Goal: Check status

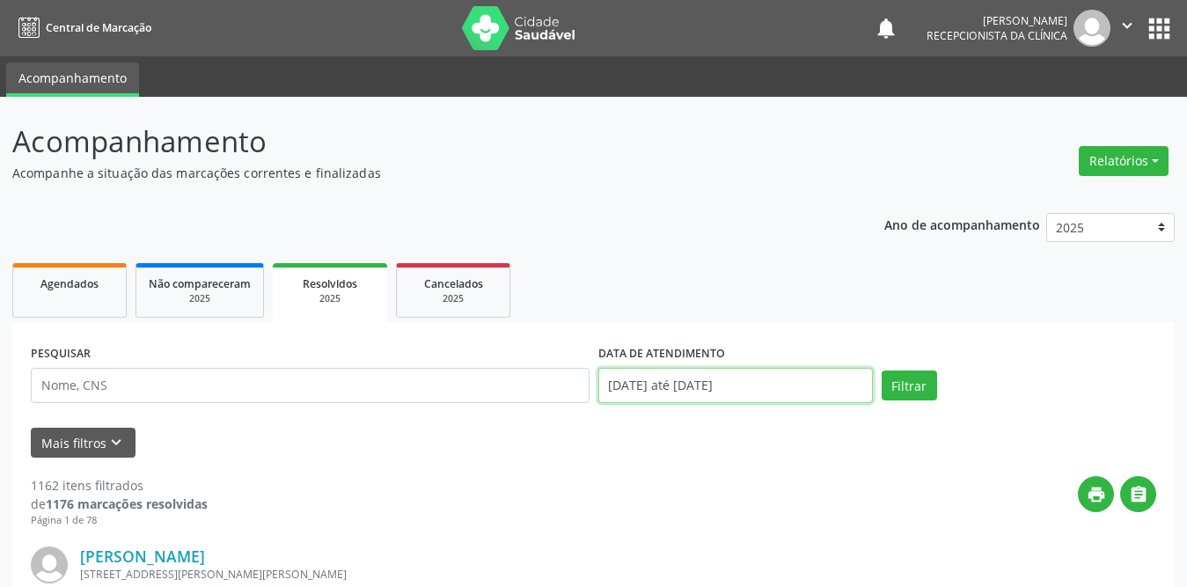
click at [747, 389] on input "[DATE] até [DATE]" at bounding box center [735, 385] width 275 height 35
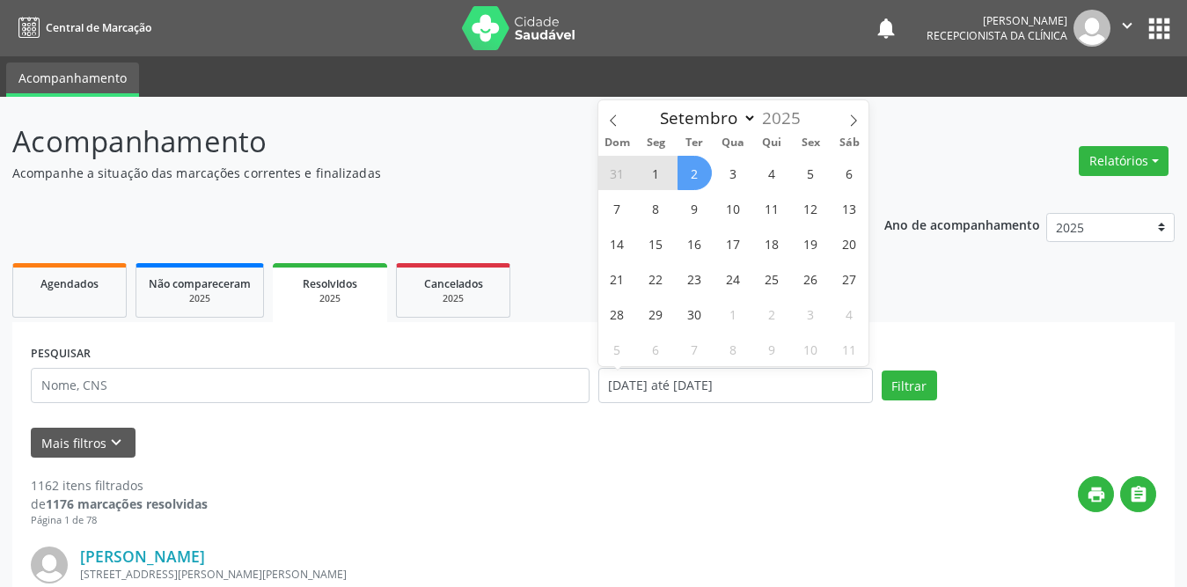
click at [654, 169] on span "1" at bounding box center [656, 173] width 34 height 34
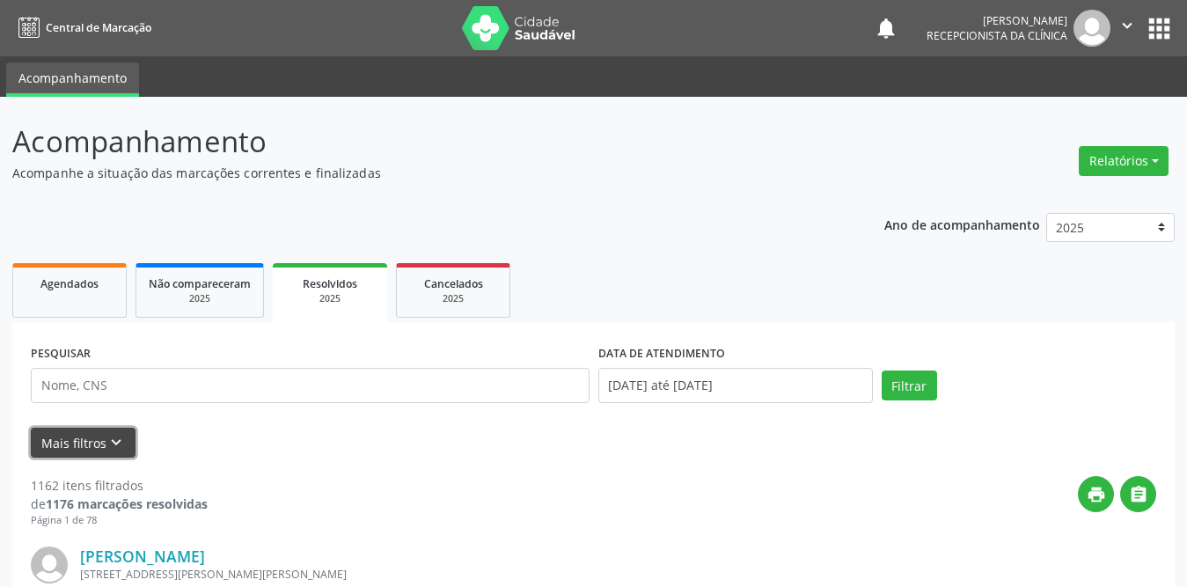
click at [115, 439] on icon "keyboard_arrow_down" at bounding box center [115, 442] width 19 height 19
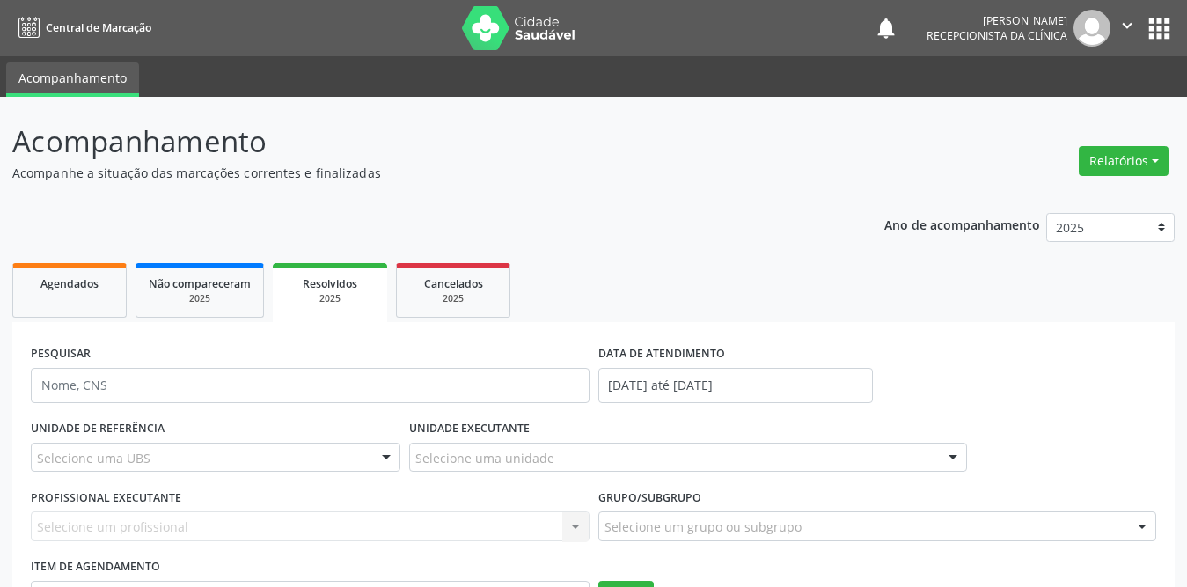
scroll to position [176, 0]
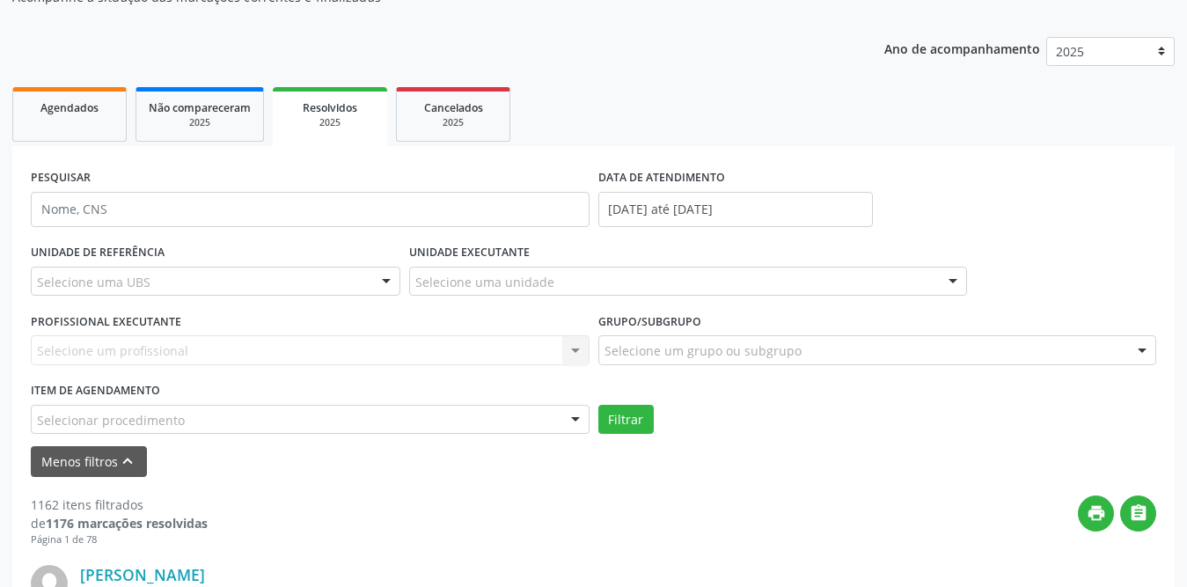
click at [295, 279] on div "Selecione uma UBS" at bounding box center [216, 282] width 370 height 30
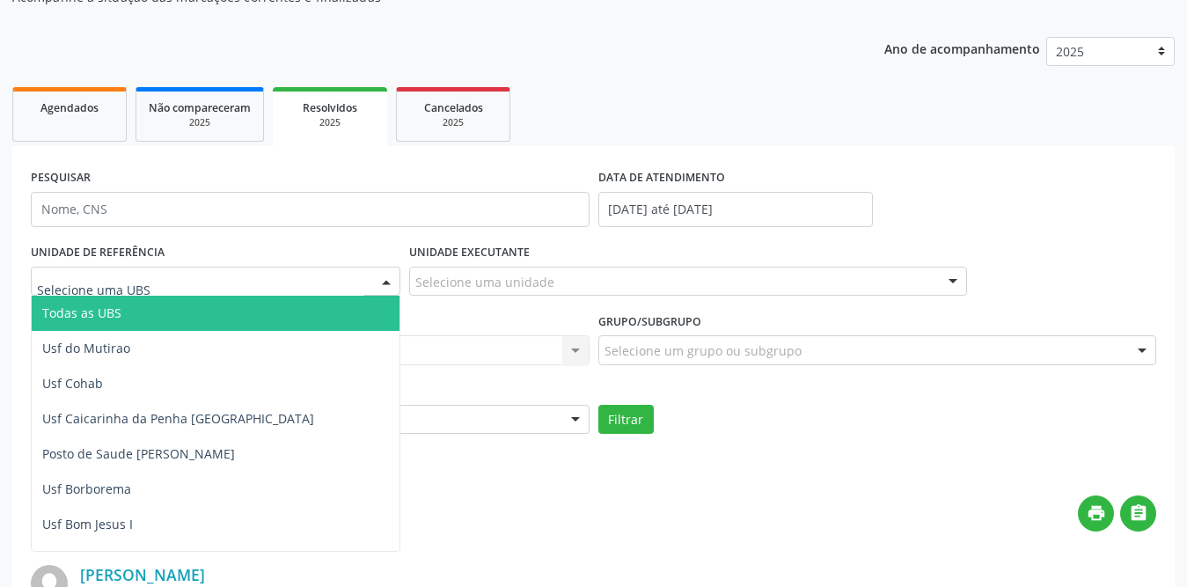
click at [154, 309] on span "Todas as UBS" at bounding box center [248, 313] width 432 height 35
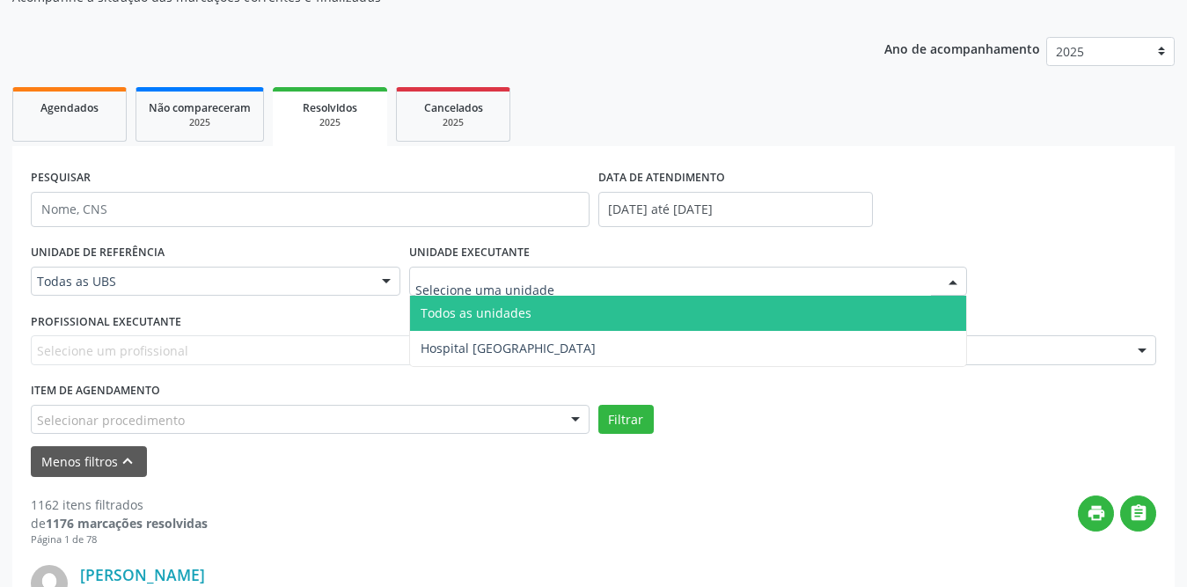
click at [560, 285] on div at bounding box center [688, 282] width 559 height 30
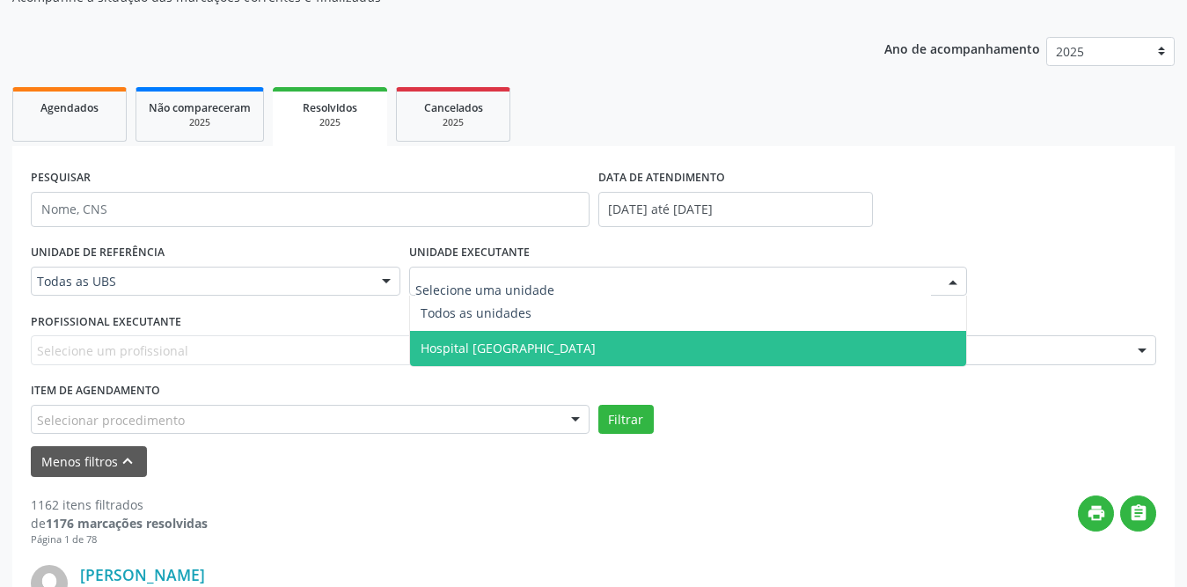
drag, startPoint x: 518, startPoint y: 344, endPoint x: 412, endPoint y: 355, distance: 107.0
click at [518, 344] on span "Hospital [GEOGRAPHIC_DATA]" at bounding box center [508, 348] width 175 height 17
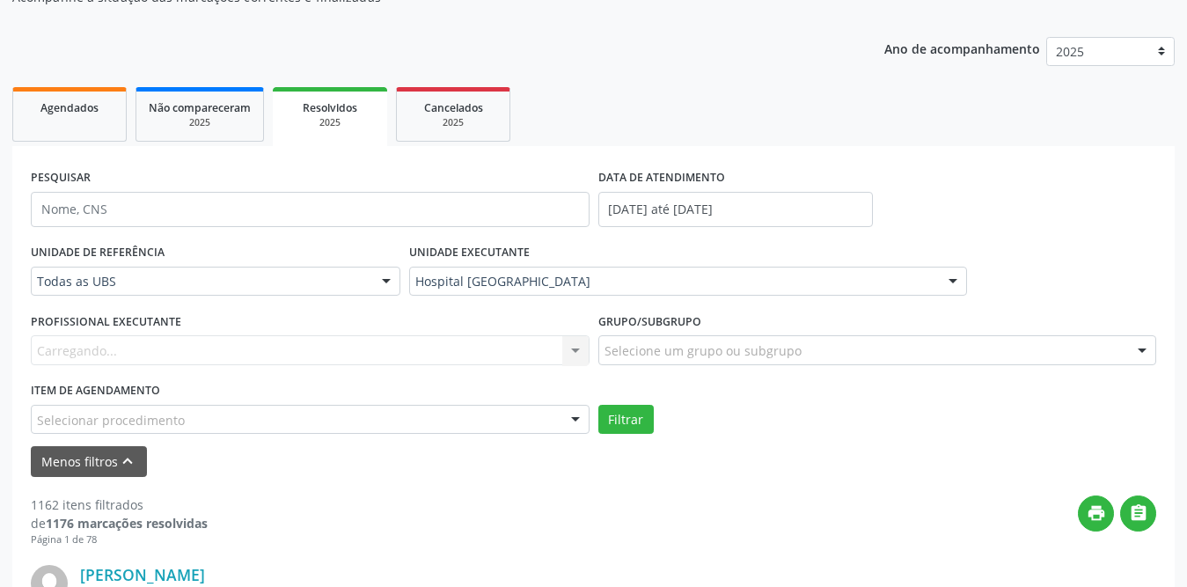
click at [149, 350] on div "Carregando... Nenhum resultado encontrado para: " " Não há nenhuma opção para s…" at bounding box center [310, 350] width 559 height 30
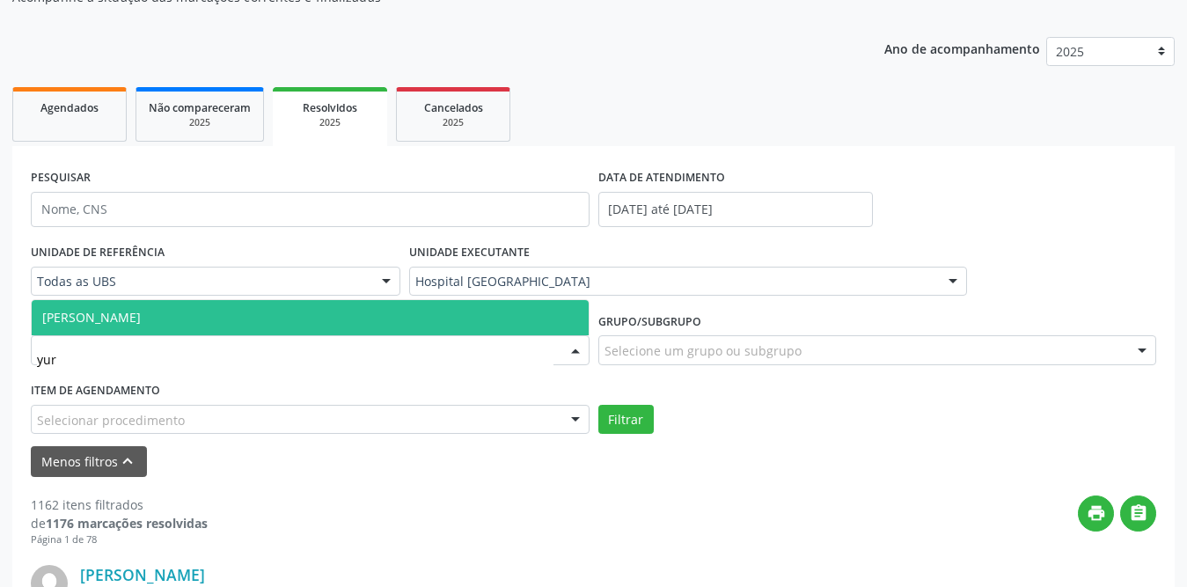
type input "[PERSON_NAME]"
click at [141, 312] on span "[PERSON_NAME]" at bounding box center [91, 317] width 99 height 17
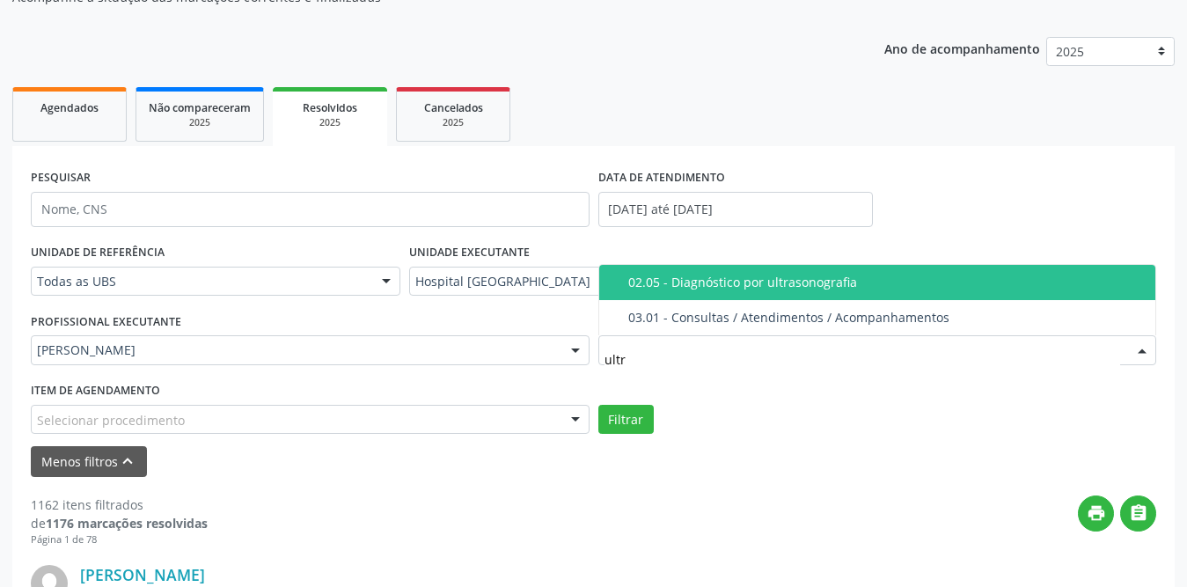
type input "ultra"
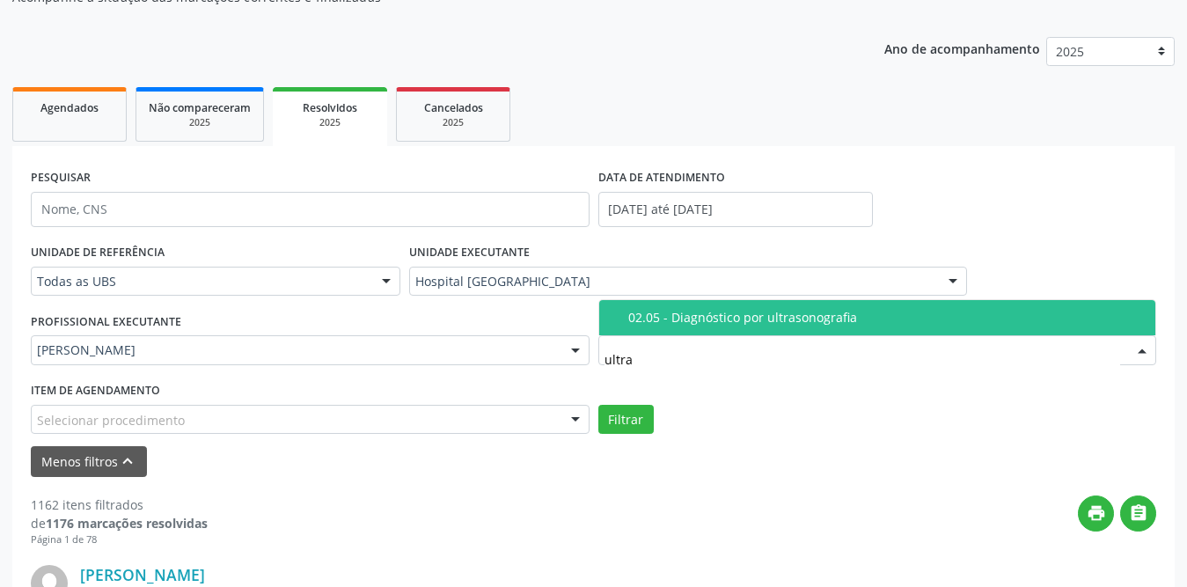
click at [757, 318] on div "02.05 - Diagnóstico por ultrasonografia" at bounding box center [886, 318] width 517 height 14
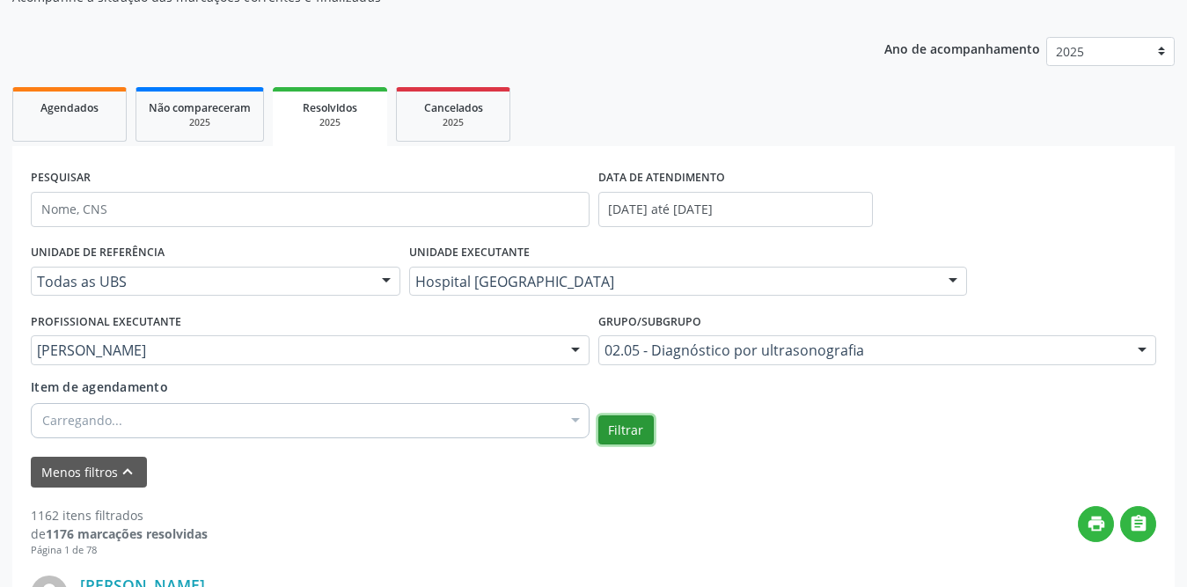
click at [634, 428] on button "Filtrar" at bounding box center [625, 430] width 55 height 30
click at [74, 112] on span "Agendados" at bounding box center [69, 107] width 58 height 15
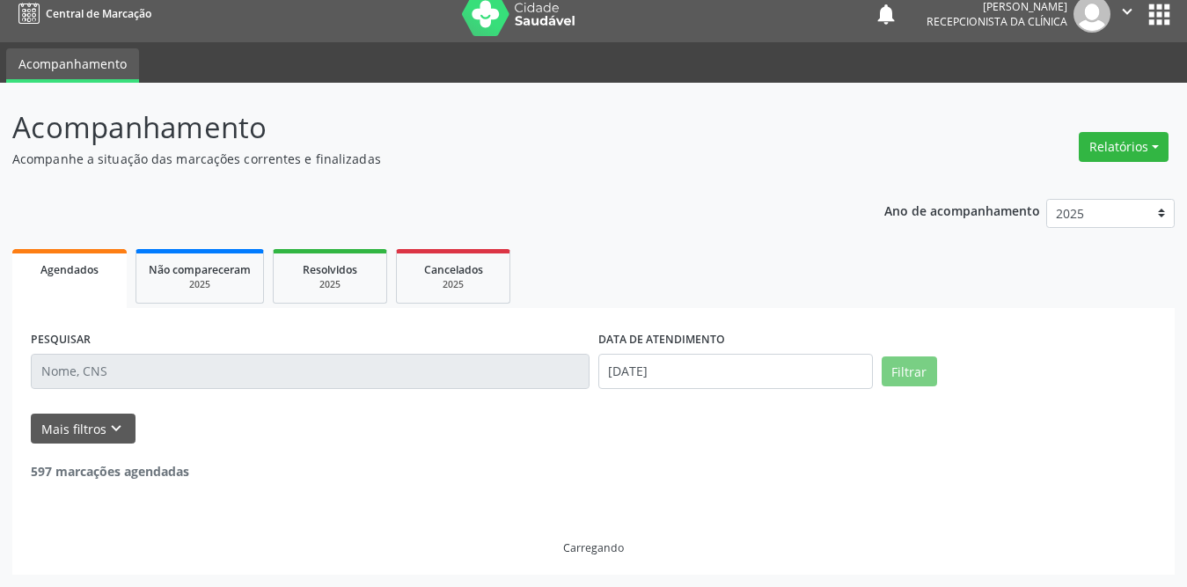
scroll to position [0, 0]
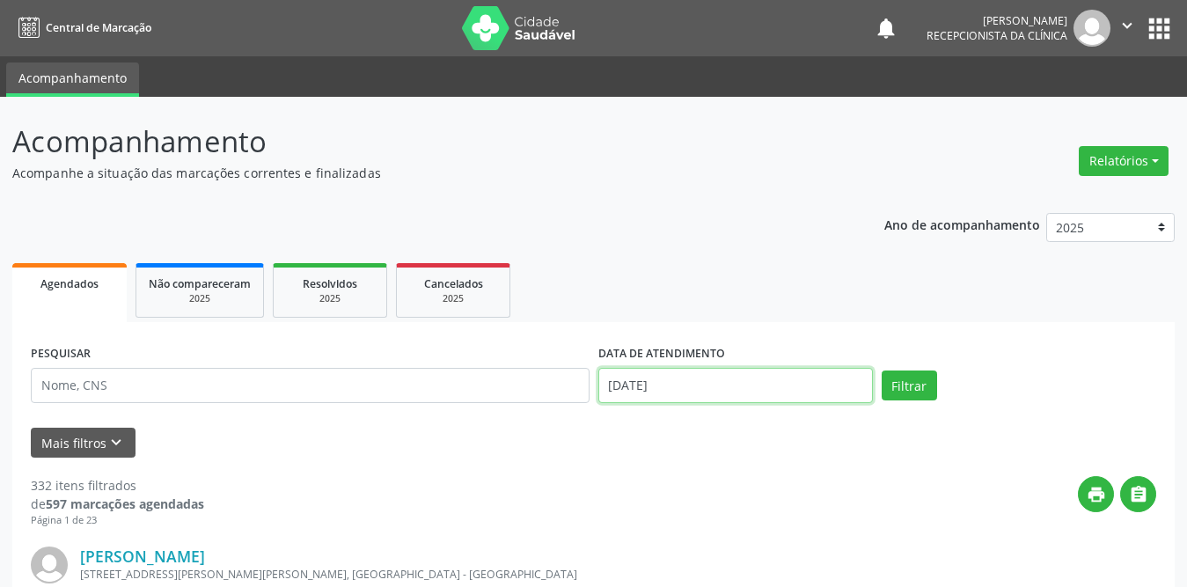
click at [628, 375] on input "[DATE]" at bounding box center [735, 385] width 275 height 35
click at [311, 285] on span "Resolvidos" at bounding box center [330, 283] width 55 height 15
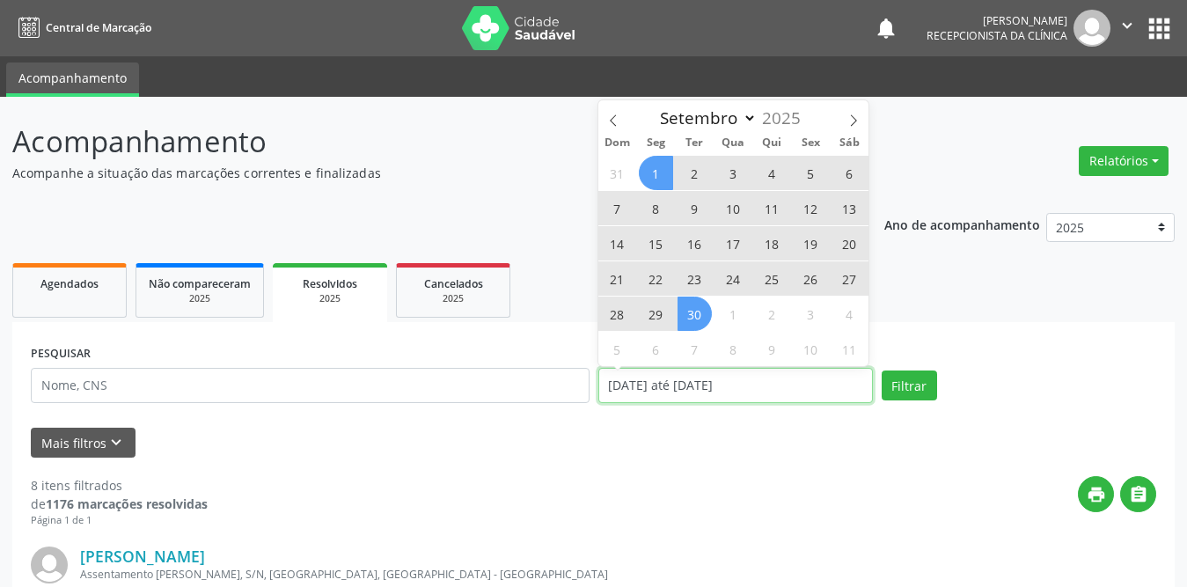
click at [629, 385] on input "[DATE] até [DATE]" at bounding box center [735, 385] width 275 height 35
click at [623, 118] on span at bounding box center [613, 115] width 30 height 30
select select "7"
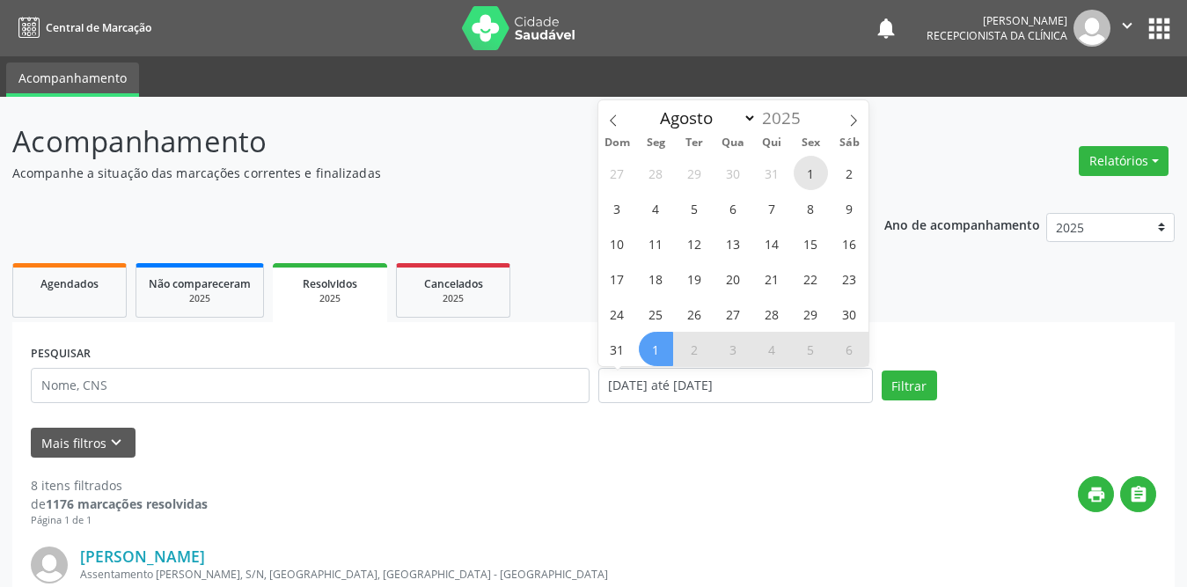
click at [811, 172] on span "1" at bounding box center [811, 173] width 34 height 34
type input "01/08/2025"
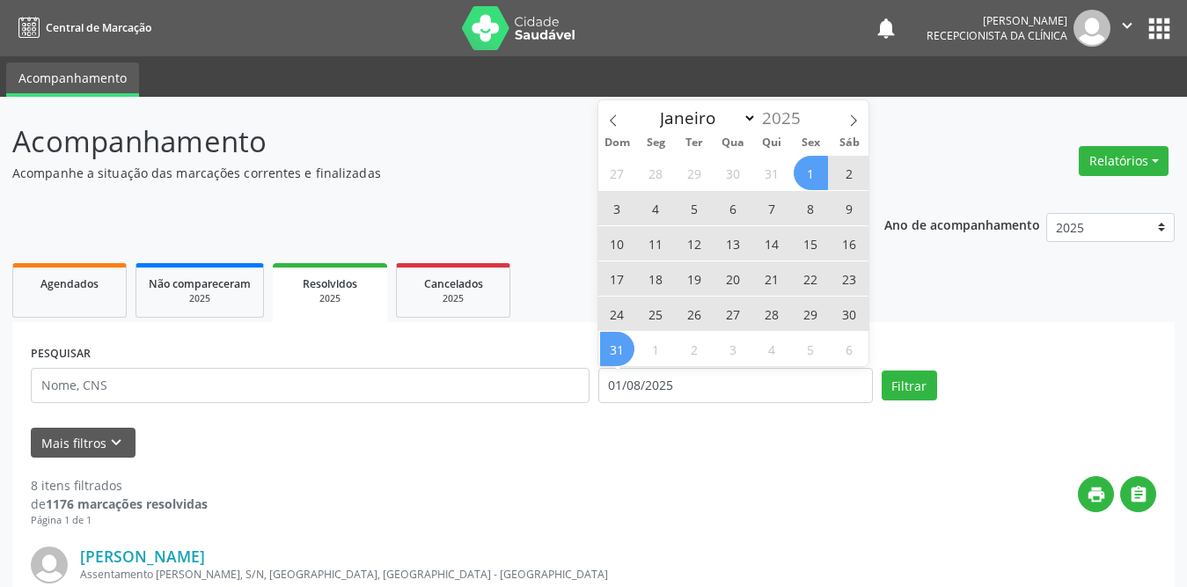
click at [610, 351] on span "31" at bounding box center [617, 349] width 34 height 34
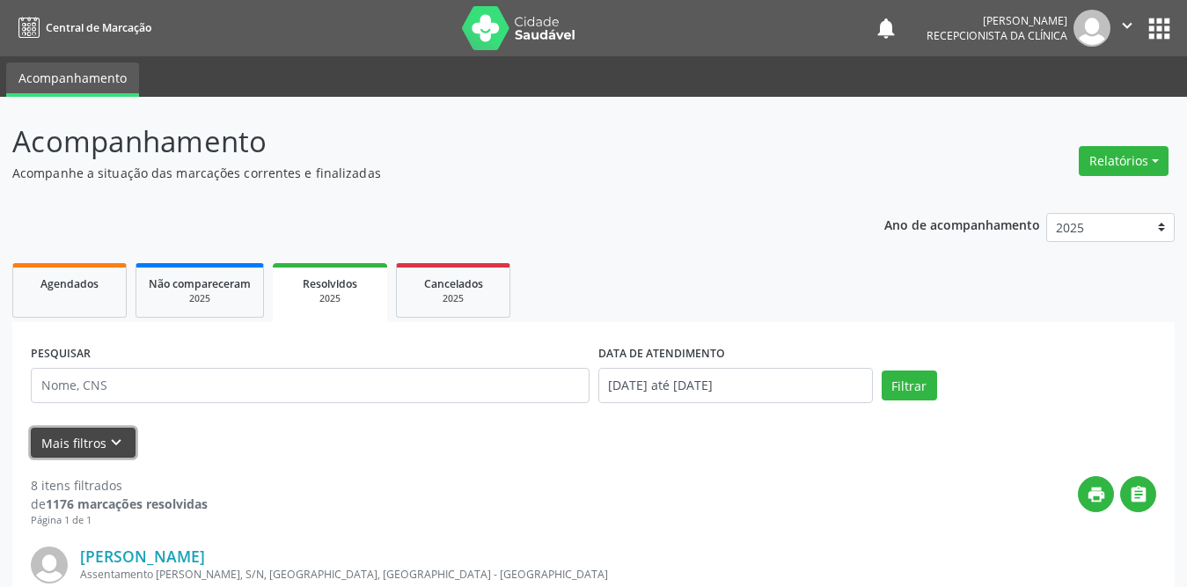
click at [78, 442] on button "Mais filtros keyboard_arrow_down" at bounding box center [83, 443] width 105 height 31
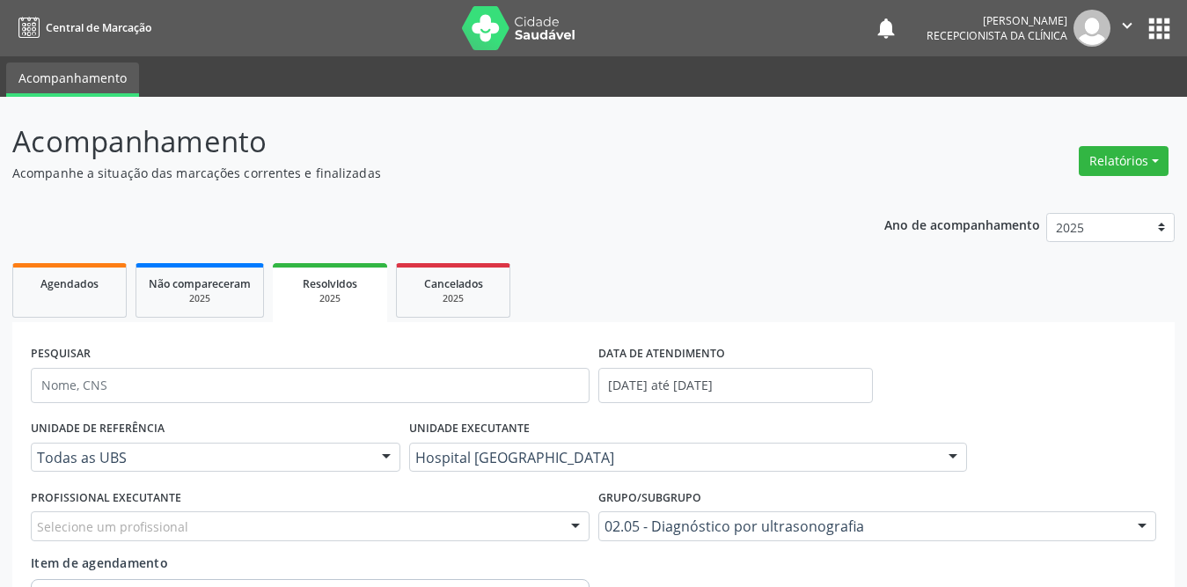
scroll to position [264, 0]
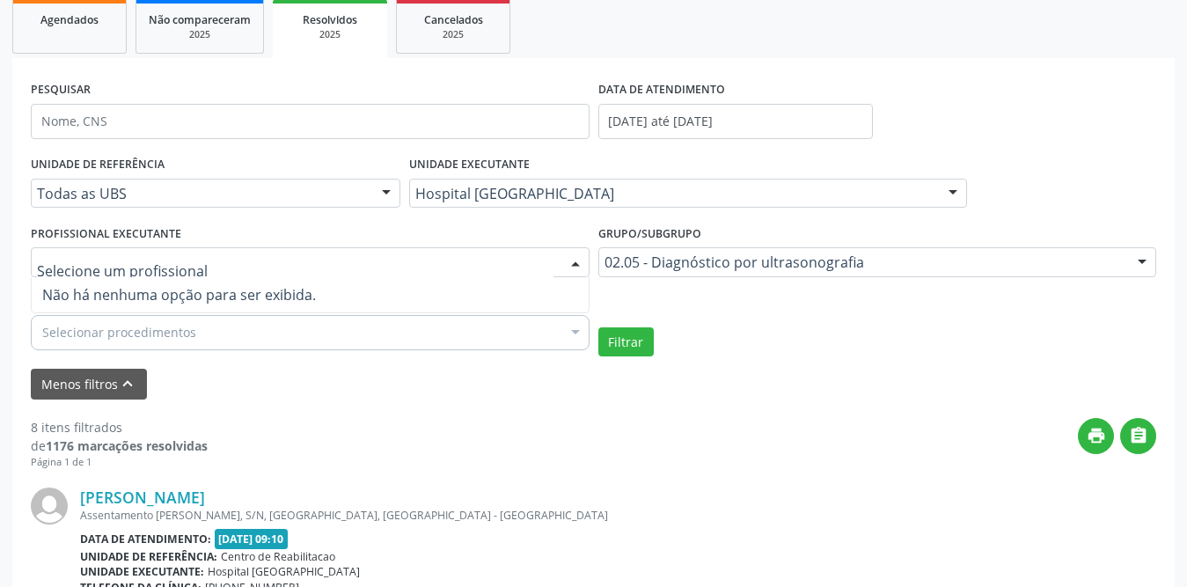
click at [326, 275] on div at bounding box center [310, 262] width 559 height 30
type input "Y"
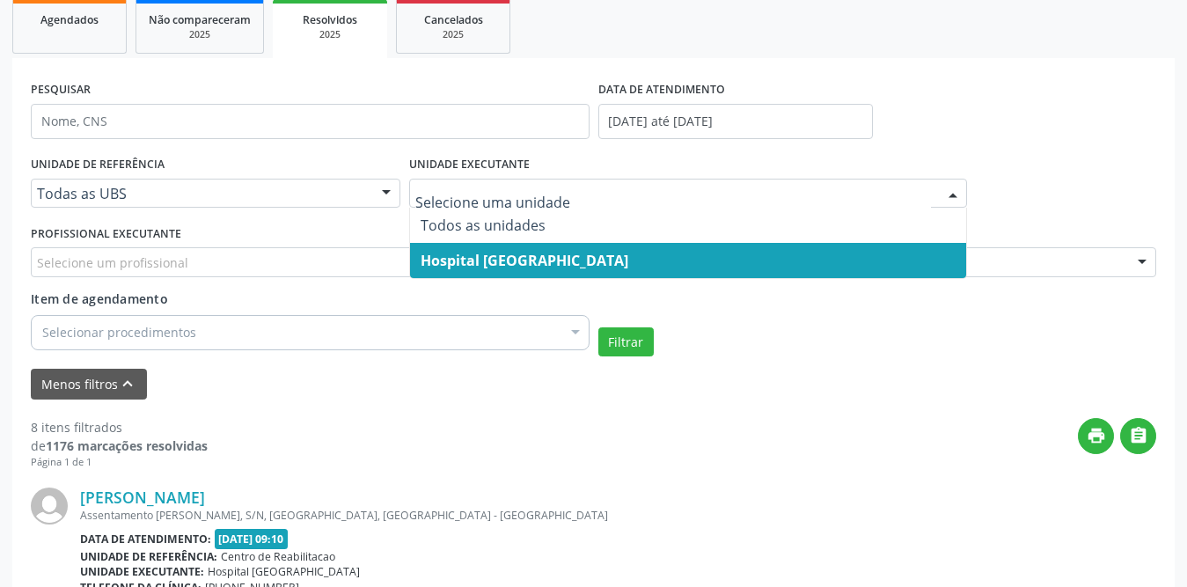
click at [536, 260] on span "Hospital [GEOGRAPHIC_DATA]" at bounding box center [525, 260] width 208 height 19
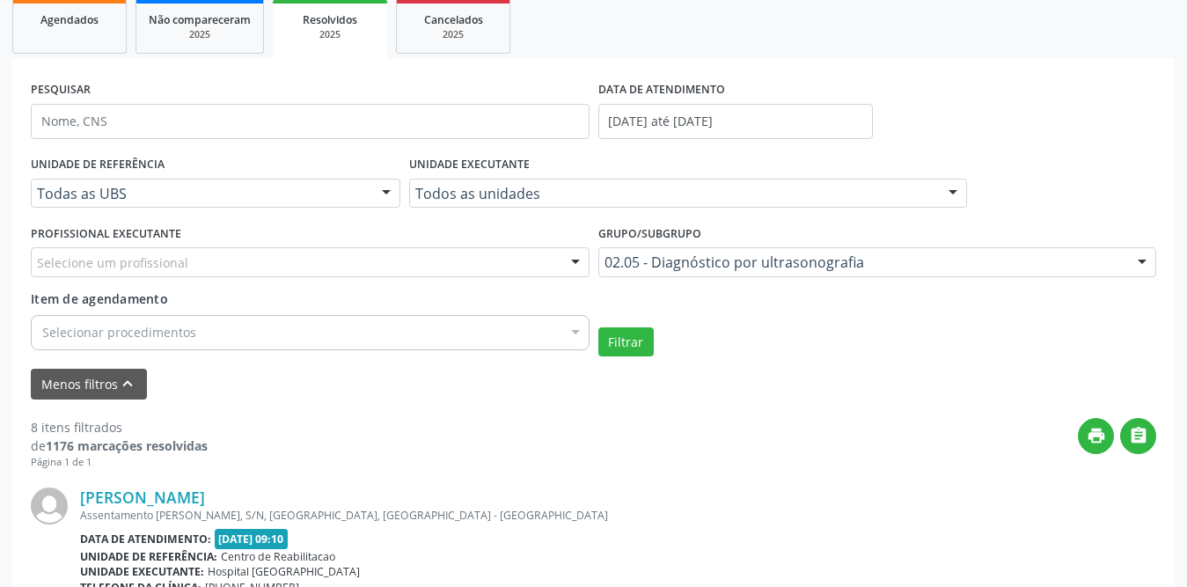
click at [258, 262] on div "Selecione um profissional" at bounding box center [310, 262] width 559 height 30
type input "yur"
click at [227, 270] on input "yur" at bounding box center [295, 270] width 517 height 35
click at [137, 277] on span "Nenhum resultado encontrado para: " yur "" at bounding box center [310, 294] width 557 height 35
click at [141, 264] on input "yur" at bounding box center [295, 270] width 517 height 35
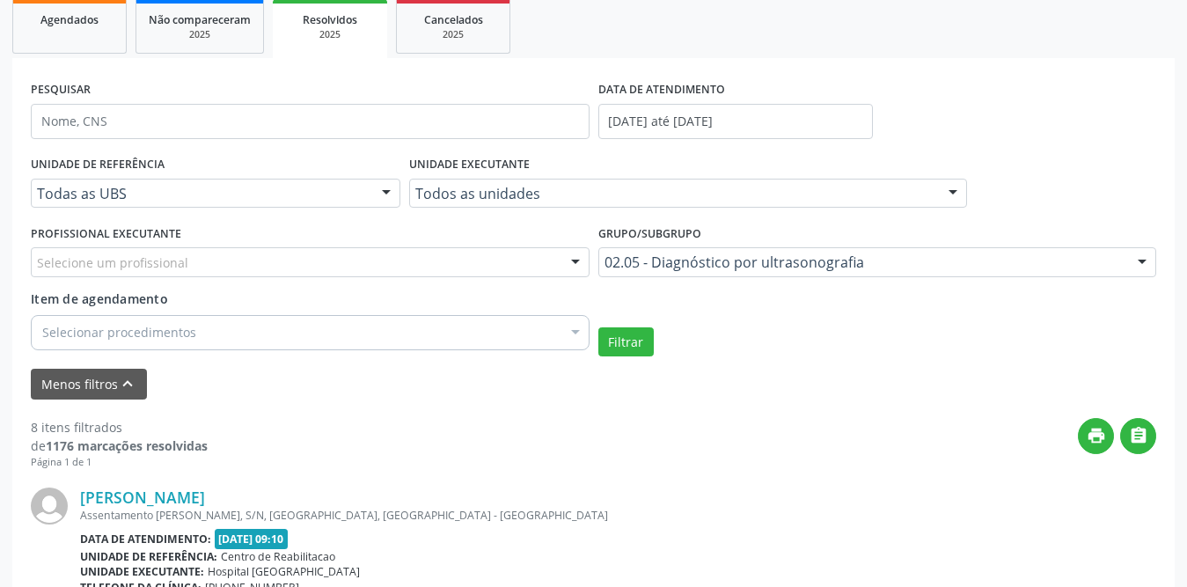
click at [821, 453] on div "print " at bounding box center [682, 444] width 949 height 52
click at [634, 339] on button "Filtrar" at bounding box center [625, 342] width 55 height 30
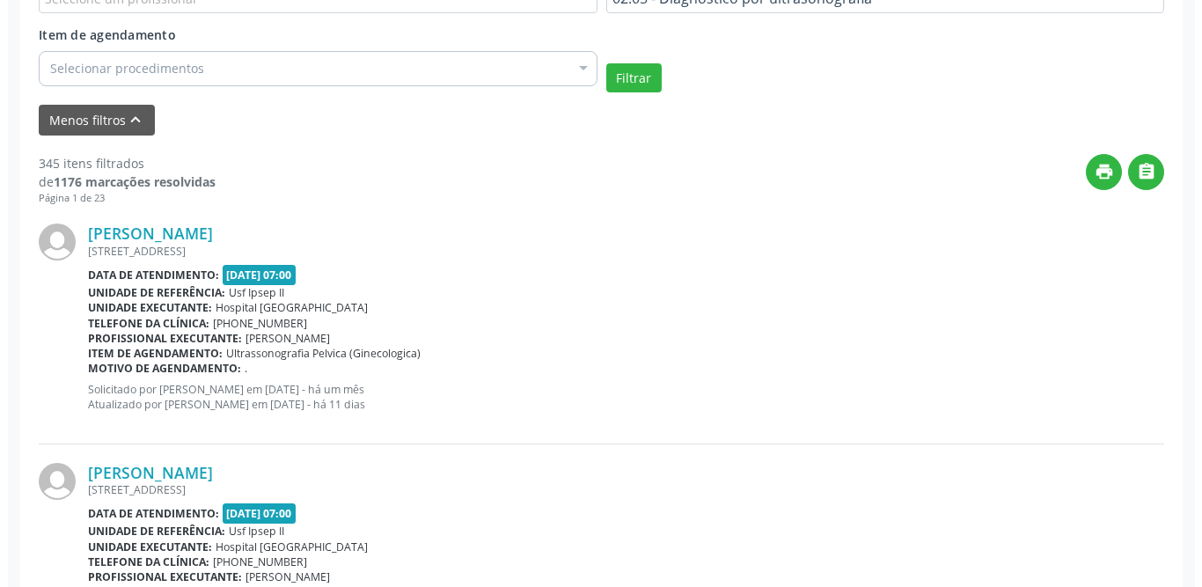
scroll to position [0, 0]
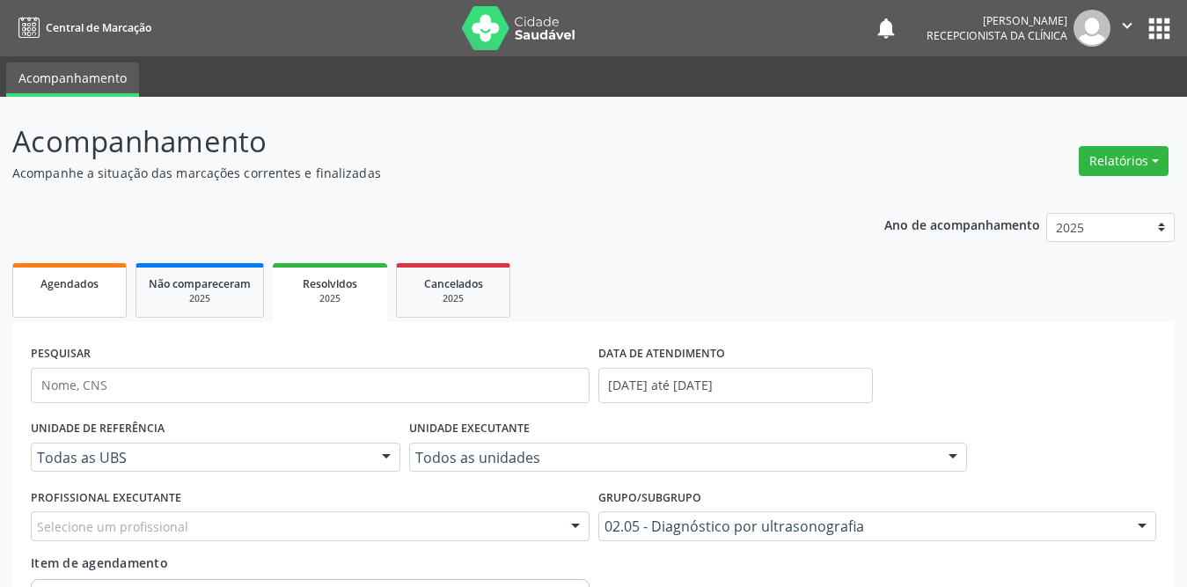
click at [37, 291] on div "Agendados" at bounding box center [70, 283] width 88 height 18
